Goal: Task Accomplishment & Management: Use online tool/utility

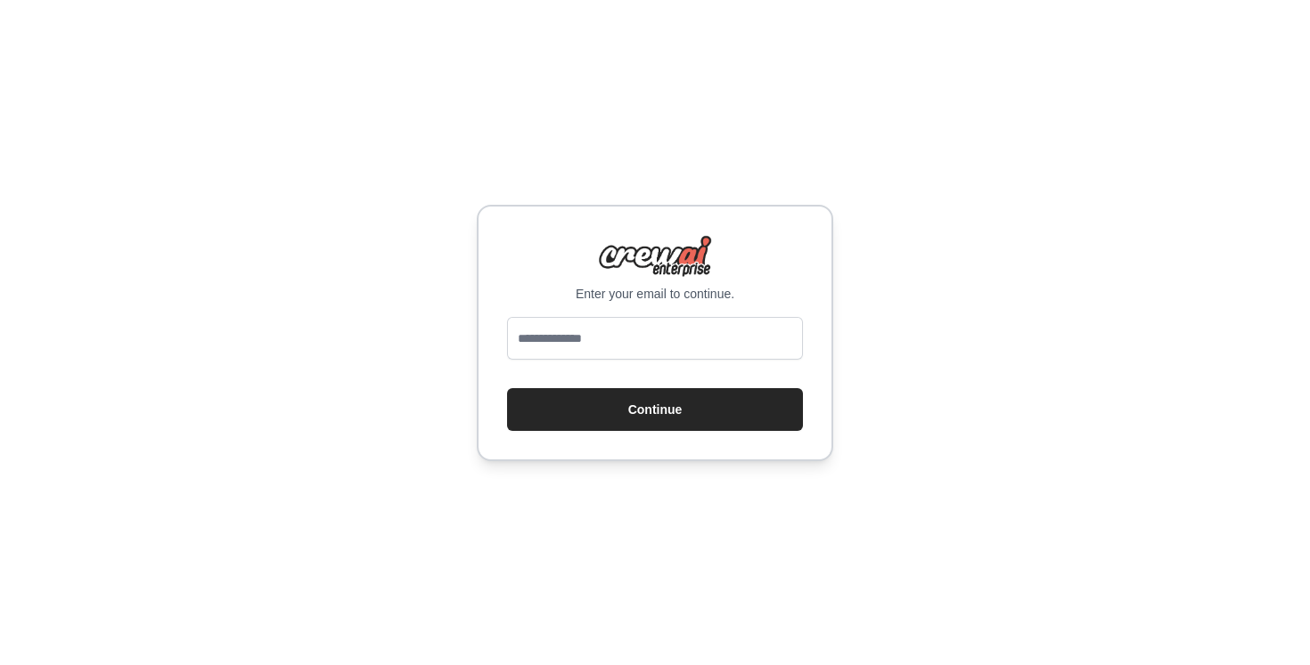
type input "**********"
click at [640, 417] on button "Continue" at bounding box center [655, 409] width 296 height 43
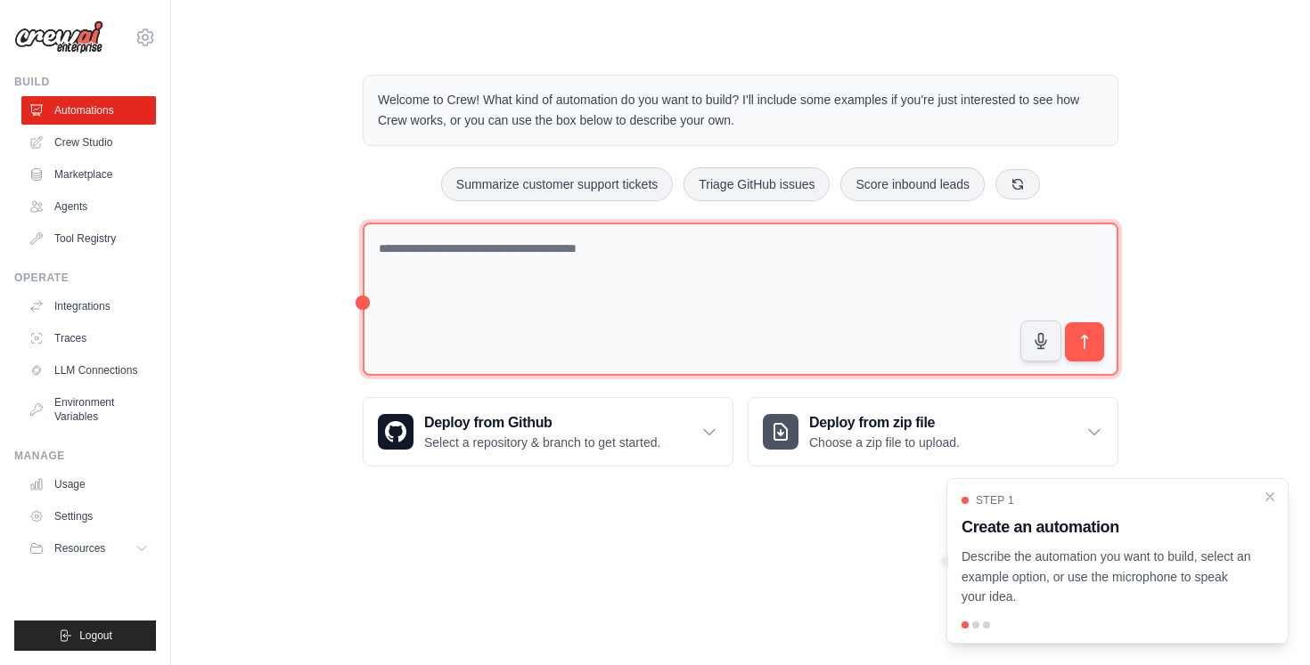
click at [781, 326] on textarea at bounding box center [740, 300] width 755 height 154
